Goal: Task Accomplishment & Management: Manage account settings

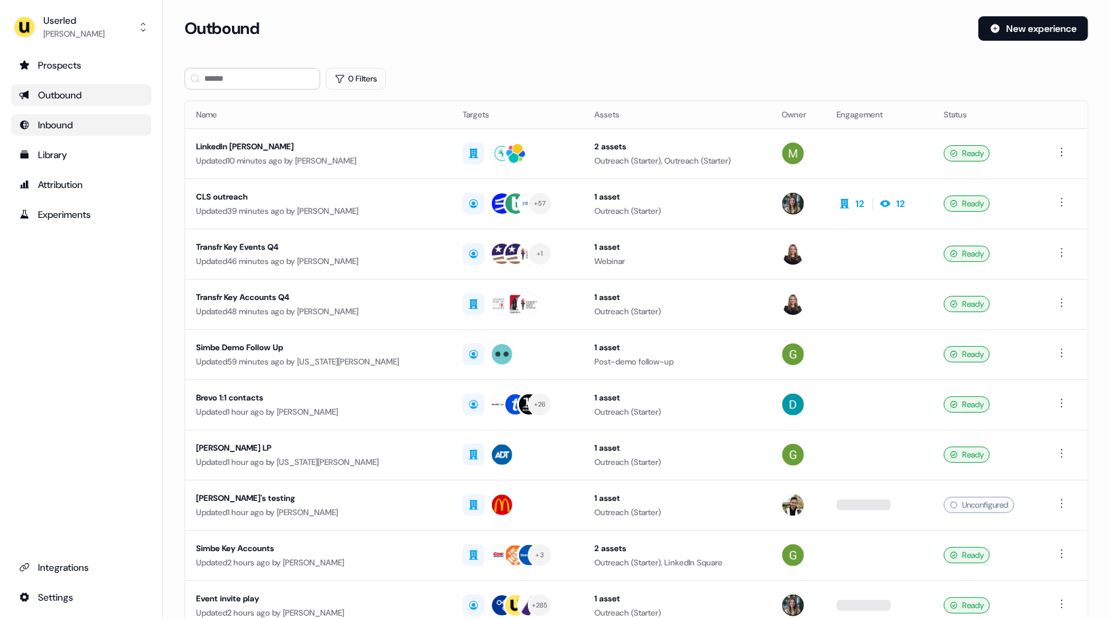
click at [77, 128] on div "Inbound" at bounding box center [81, 125] width 124 height 14
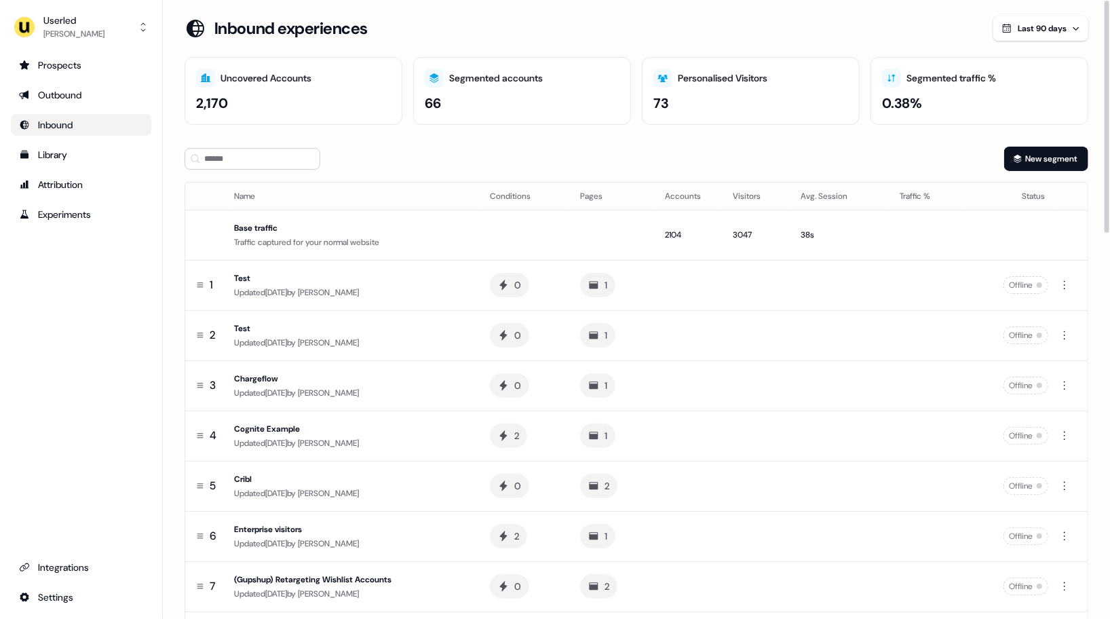
click at [691, 159] on div "New segment" at bounding box center [637, 159] width 904 height 24
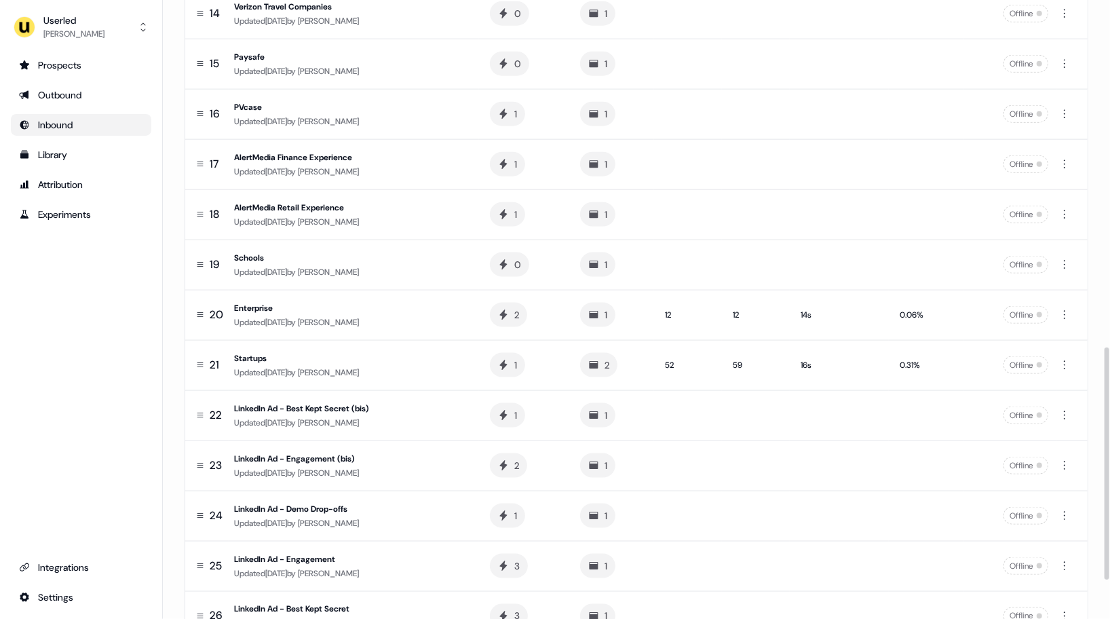
scroll to position [926, 0]
click at [428, 313] on div "Updated [DATE] by [PERSON_NAME]" at bounding box center [351, 320] width 234 height 14
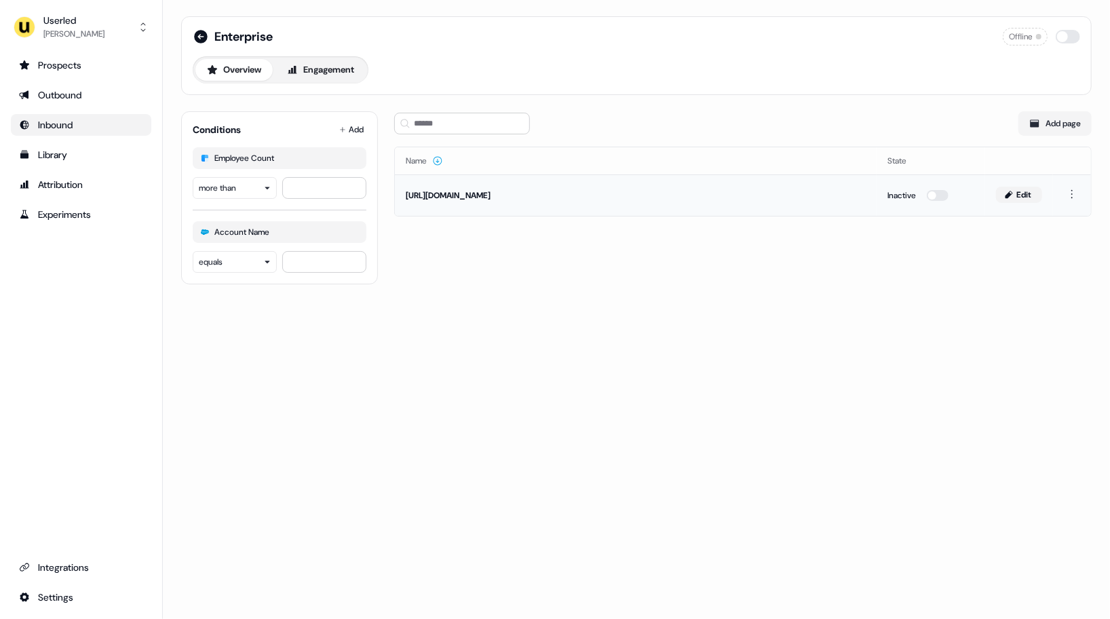
click at [1010, 194] on icon at bounding box center [1008, 194] width 7 height 7
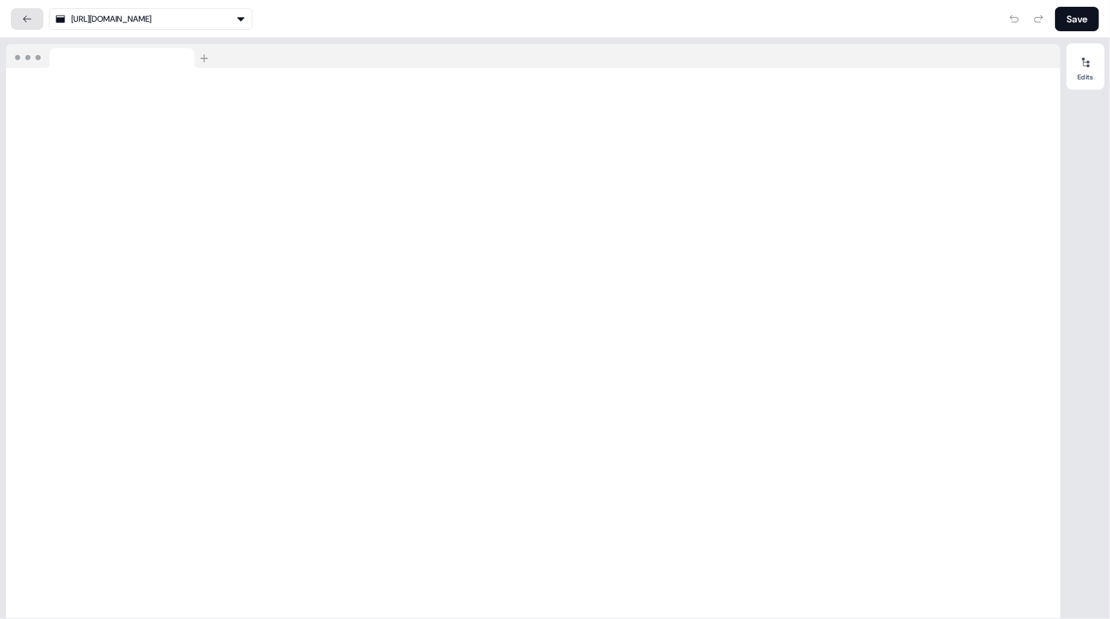
click at [23, 12] on link at bounding box center [27, 19] width 33 height 22
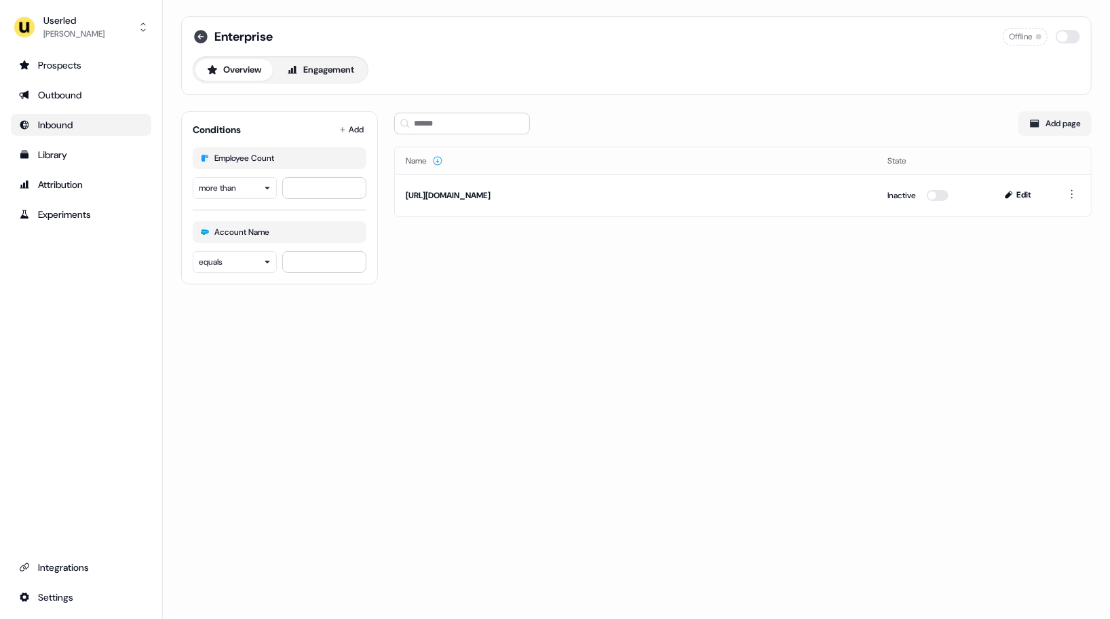
click at [195, 35] on icon at bounding box center [201, 37] width 14 height 14
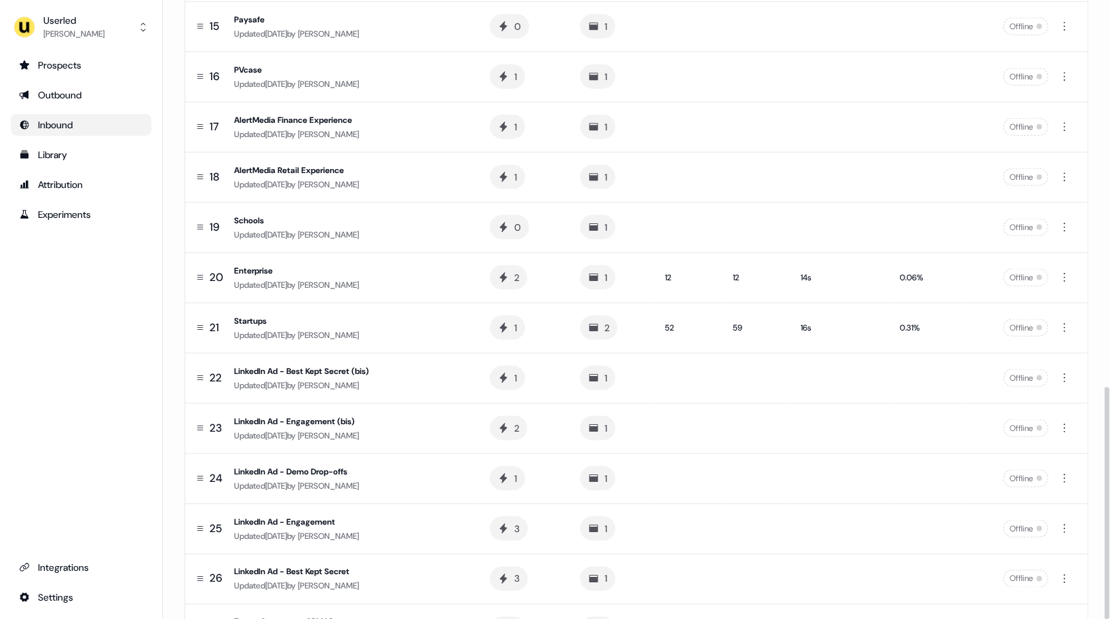
scroll to position [1032, 0]
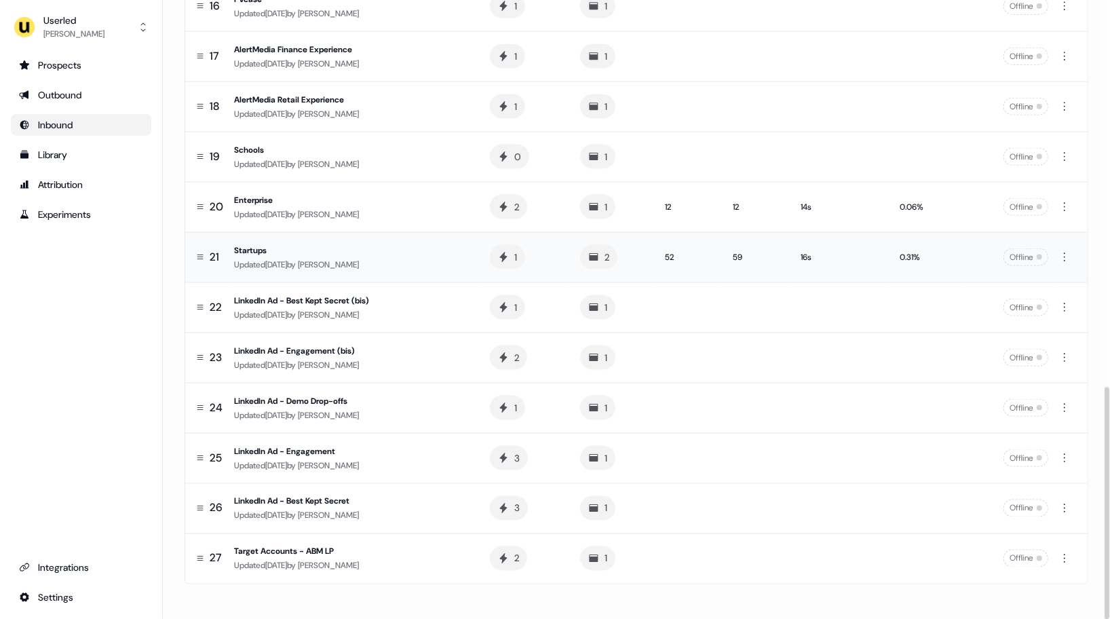
click at [359, 263] on span "[PERSON_NAME]" at bounding box center [328, 264] width 61 height 11
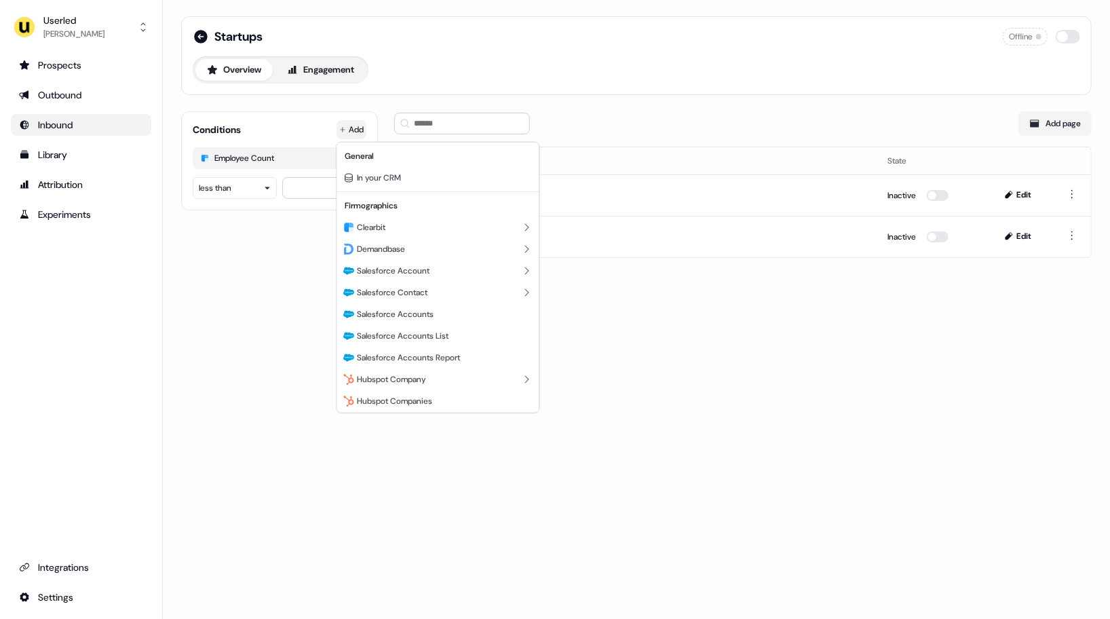
click at [356, 127] on html "For the best experience switch devices to a bigger screen. Go to [DOMAIN_NAME] …" at bounding box center [555, 309] width 1110 height 619
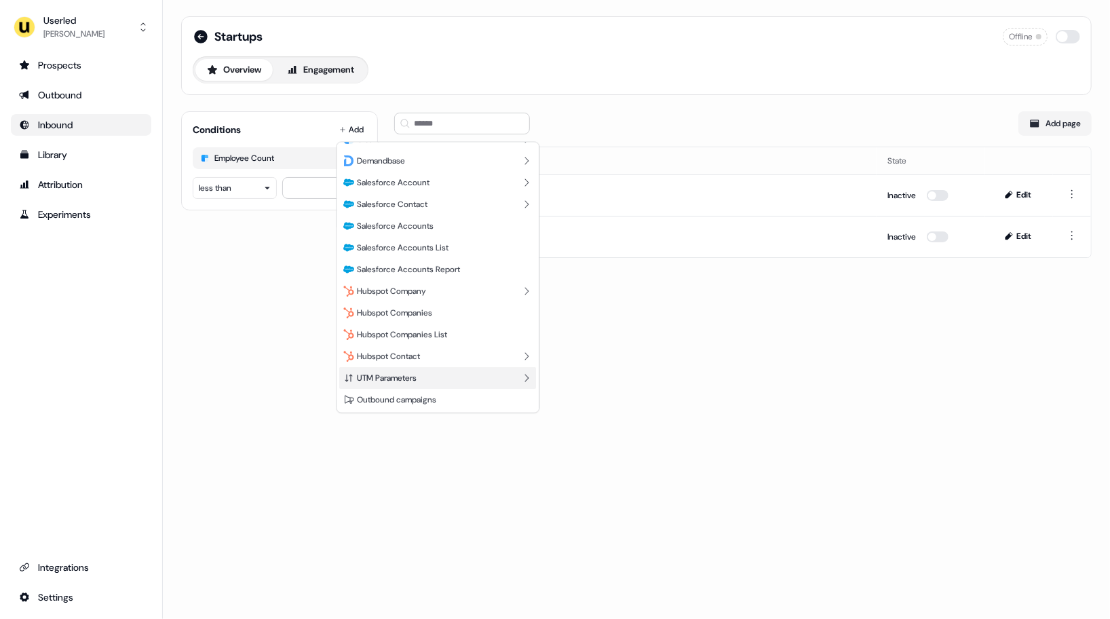
click at [398, 381] on span "UTM Parameters" at bounding box center [387, 377] width 60 height 11
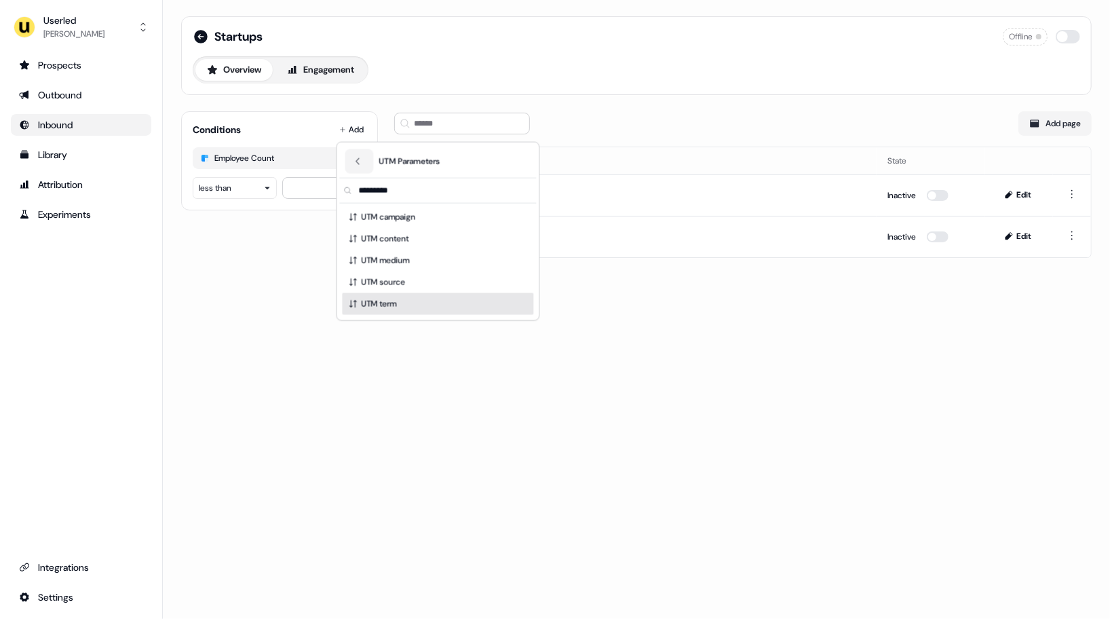
drag, startPoint x: 406, startPoint y: 216, endPoint x: 415, endPoint y: 330, distance: 114.4
click at [415, 330] on html "For the best experience switch devices to a bigger screen. Go to [DOMAIN_NAME] …" at bounding box center [555, 309] width 1110 height 619
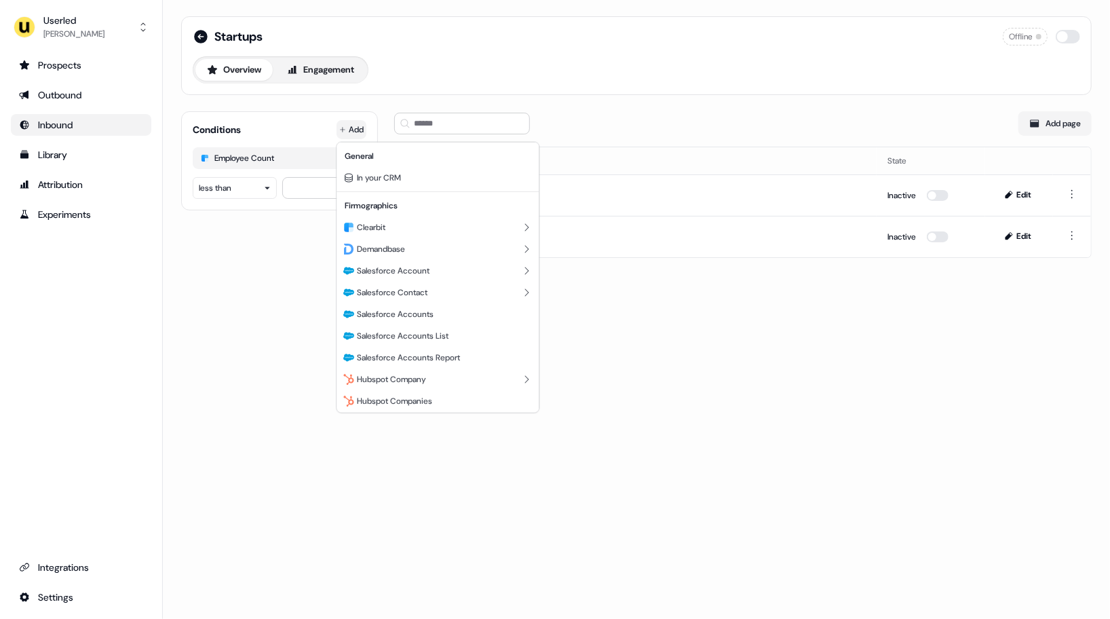
click at [353, 134] on html "For the best experience switch devices to a bigger screen. Go to [DOMAIN_NAME] …" at bounding box center [555, 309] width 1110 height 619
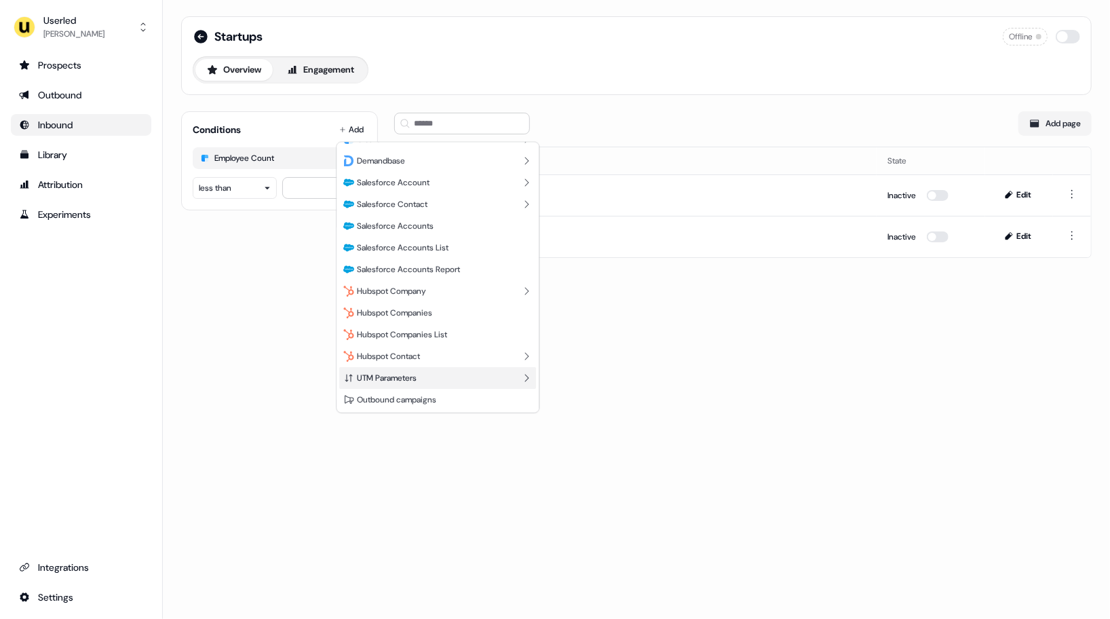
click at [392, 375] on span "UTM Parameters" at bounding box center [387, 377] width 60 height 11
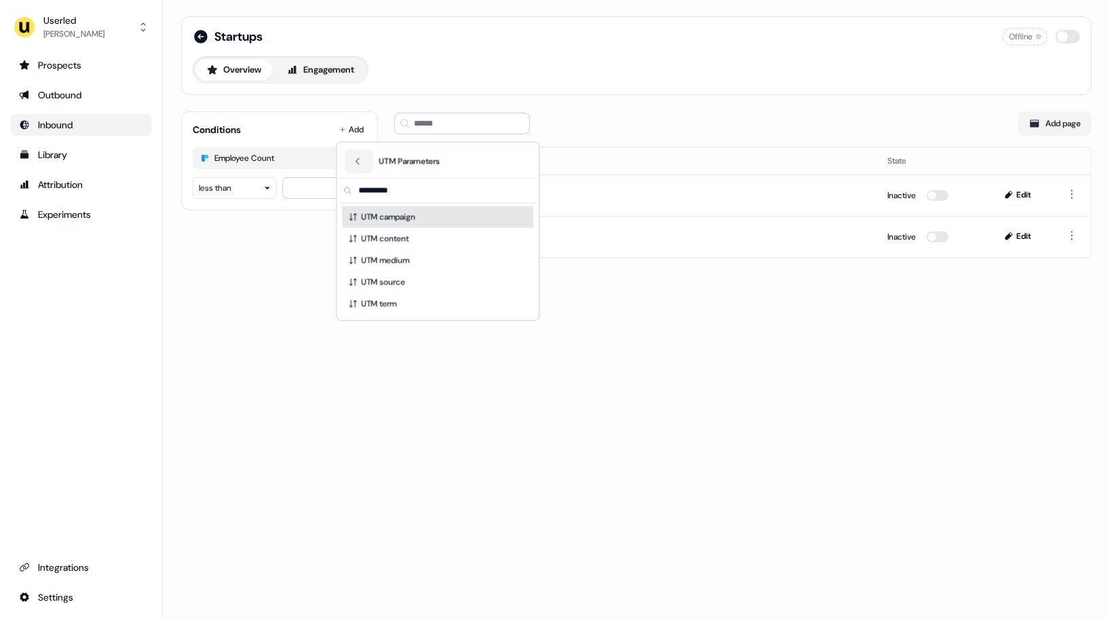
scroll to position [0, 0]
click at [385, 214] on span "UTM campaign" at bounding box center [388, 217] width 54 height 14
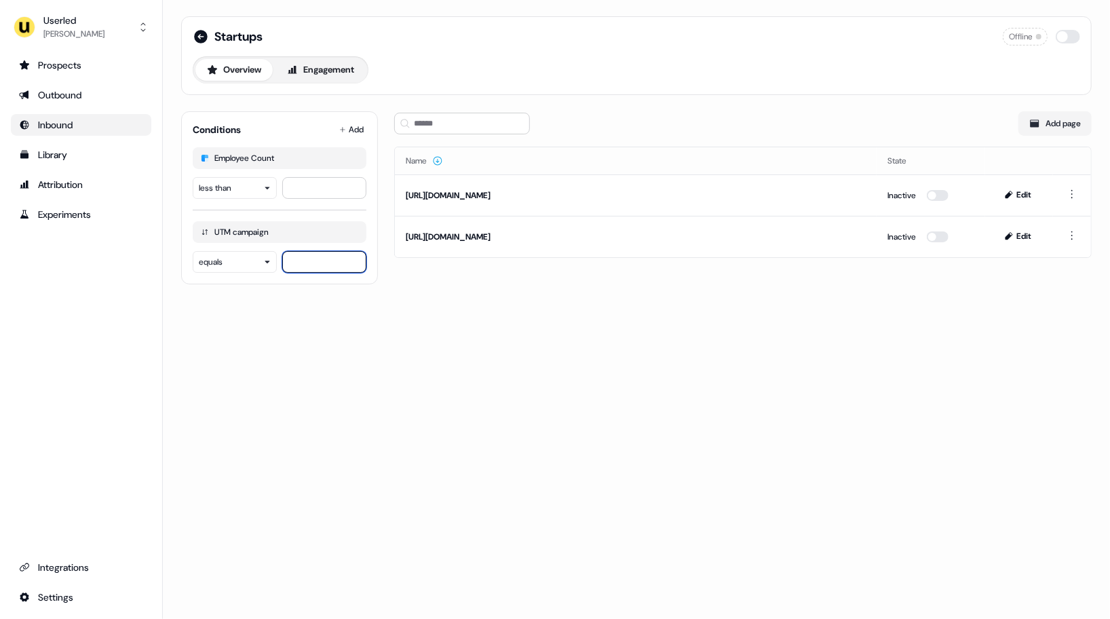
click at [309, 266] on input at bounding box center [324, 262] width 84 height 22
type input "******"
click at [288, 330] on div "Startups Offline Overview Engagement Conditions Add Employee Count less than **…" at bounding box center [636, 309] width 947 height 619
click at [354, 232] on icon "button" at bounding box center [354, 232] width 8 height 8
click at [286, 299] on div "Startups Offline Overview Engagement Conditions Add Employee Count less than **…" at bounding box center [636, 309] width 947 height 619
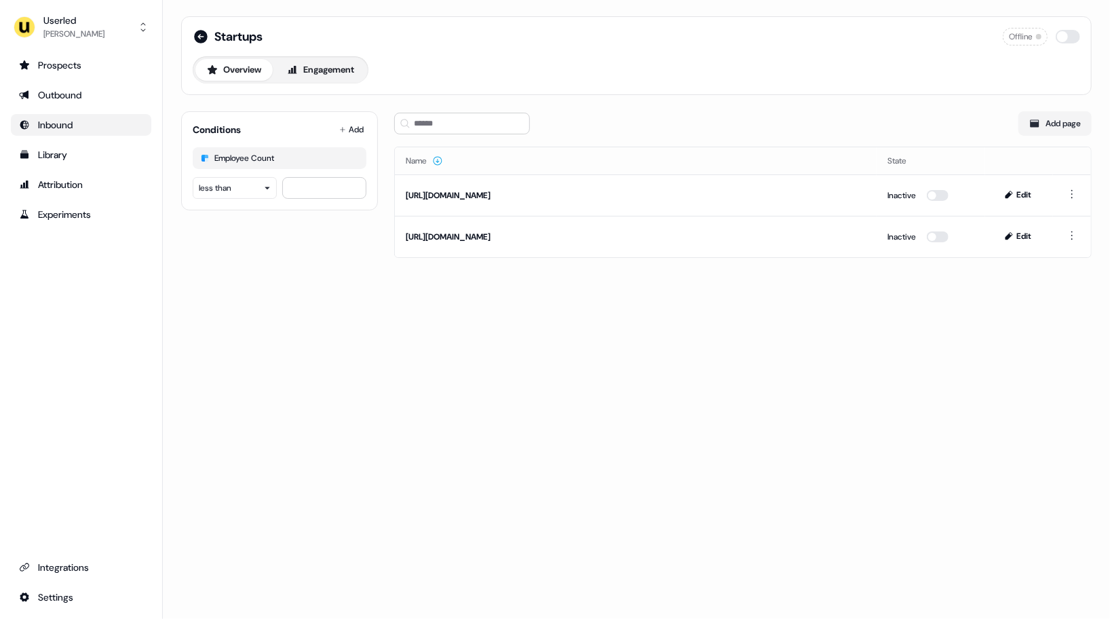
click at [277, 290] on div "Startups Offline Overview Engagement Conditions Add Employee Count less than **…" at bounding box center [636, 309] width 947 height 619
click at [282, 271] on div "Startups Offline Overview Engagement Conditions Add Employee Count less than **…" at bounding box center [636, 145] width 943 height 290
click at [199, 35] on icon at bounding box center [201, 36] width 16 height 16
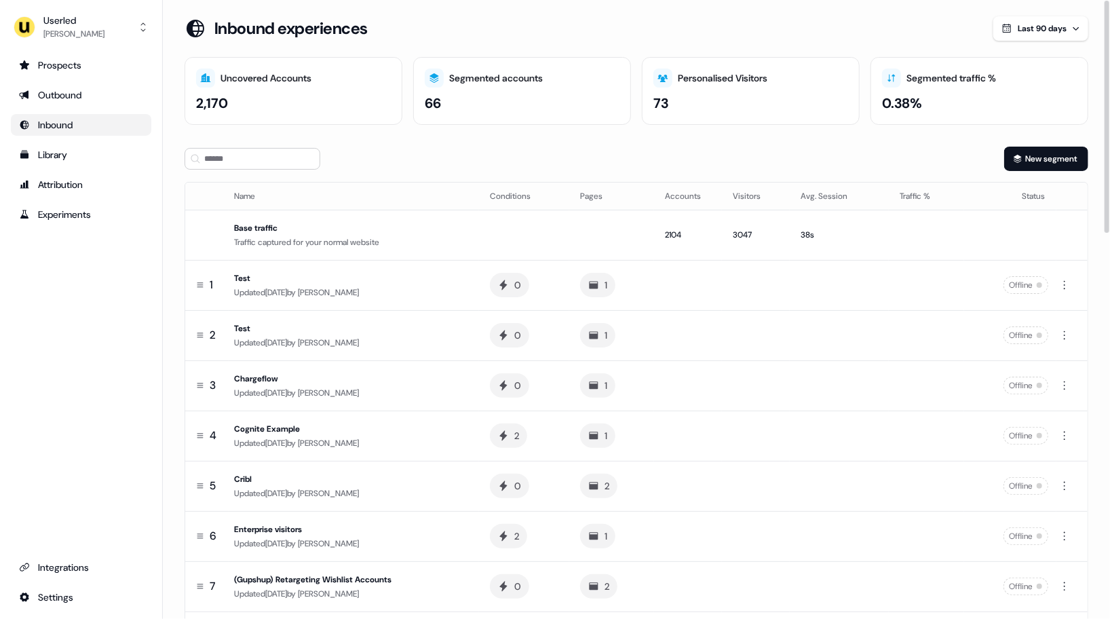
click at [709, 153] on div "New segment" at bounding box center [637, 159] width 904 height 24
click at [85, 27] on div "[PERSON_NAME]" at bounding box center [73, 34] width 61 height 14
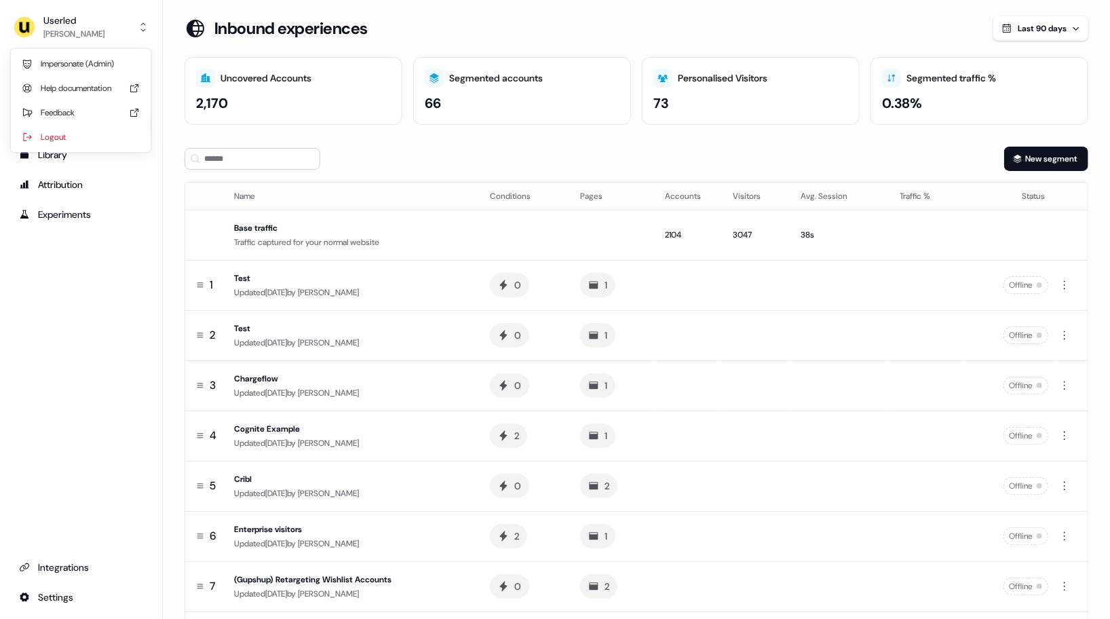
click at [96, 264] on div "Userled [PERSON_NAME] Impersonate (Admin) Help documentation Feedback Logout Pr…" at bounding box center [81, 309] width 163 height 619
click at [54, 123] on div "Inbound" at bounding box center [81, 125] width 124 height 14
click at [73, 27] on div "[PERSON_NAME]" at bounding box center [73, 34] width 61 height 14
click at [575, 9] on div "Userled [PERSON_NAME] Impersonate (Admin) Help documentation Feedback Logout Pr…" at bounding box center [555, 309] width 1110 height 619
